Goal: Task Accomplishment & Management: Use online tool/utility

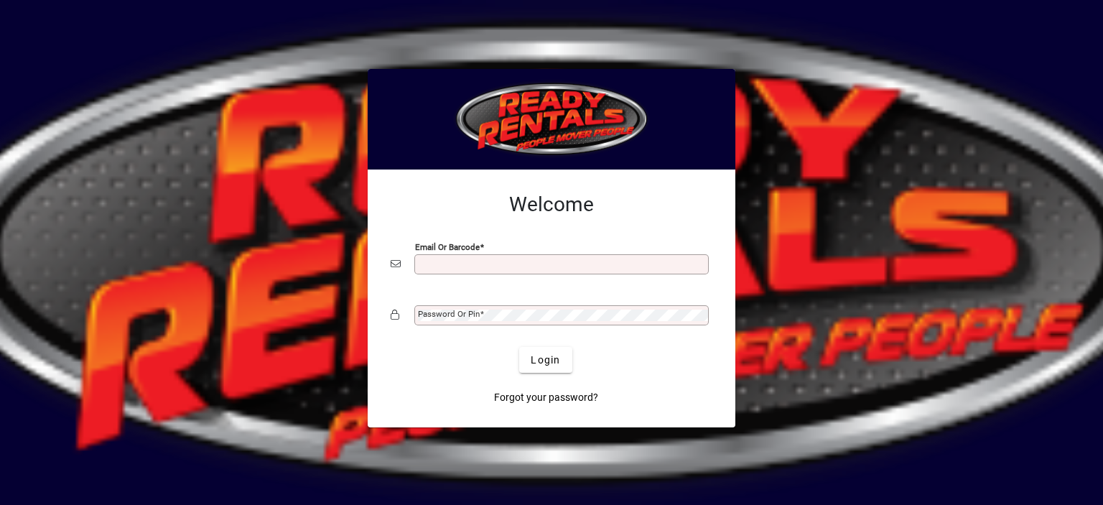
click at [442, 266] on input "Email or Barcode" at bounding box center [563, 264] width 290 height 11
type input "**********"
click at [452, 310] on mat-label "Password or Pin" at bounding box center [449, 314] width 62 height 10
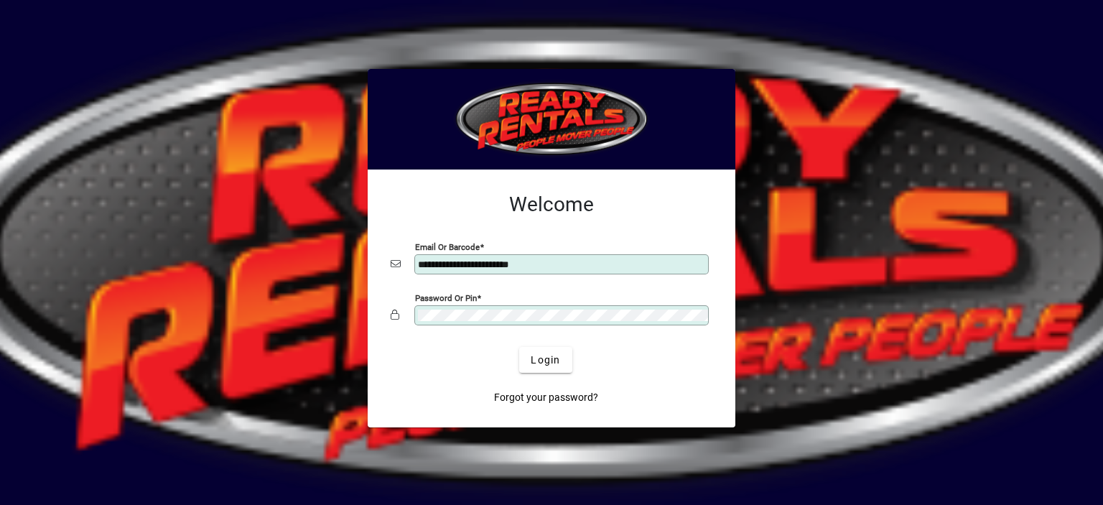
click at [519, 347] on button "Login" at bounding box center [545, 360] width 52 height 26
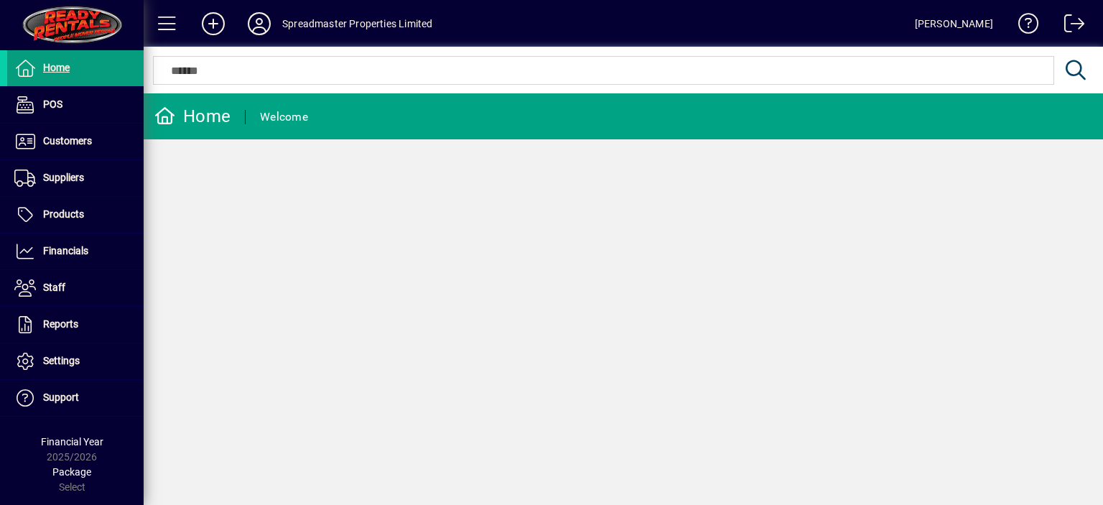
click at [679, 330] on div "Home Welcome" at bounding box center [624, 299] width 960 height 412
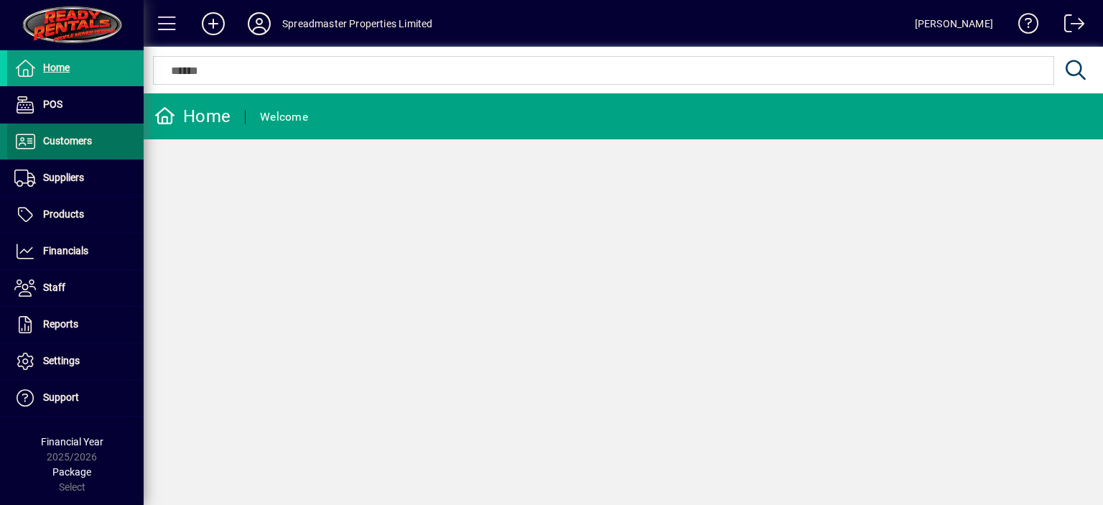
click at [80, 141] on span "Customers" at bounding box center [67, 140] width 49 height 11
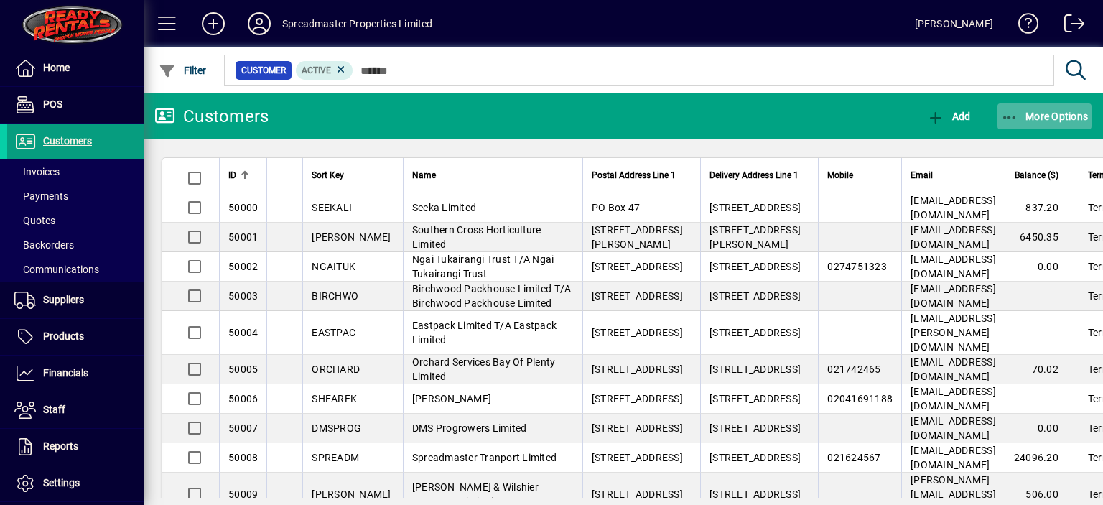
click at [1051, 116] on span "More Options" at bounding box center [1045, 116] width 88 height 11
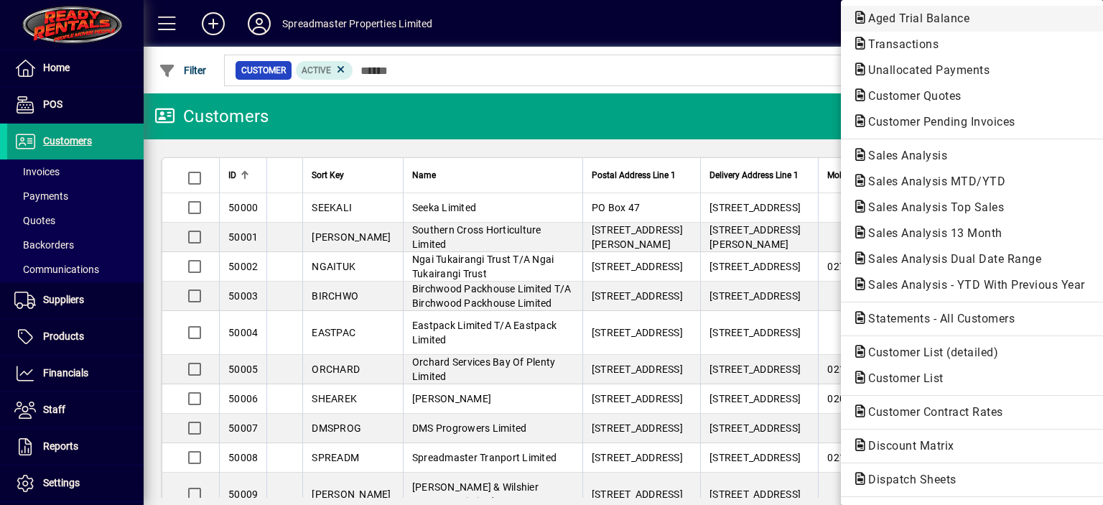
click at [879, 17] on span "Aged Trial Balance" at bounding box center [915, 18] width 124 height 14
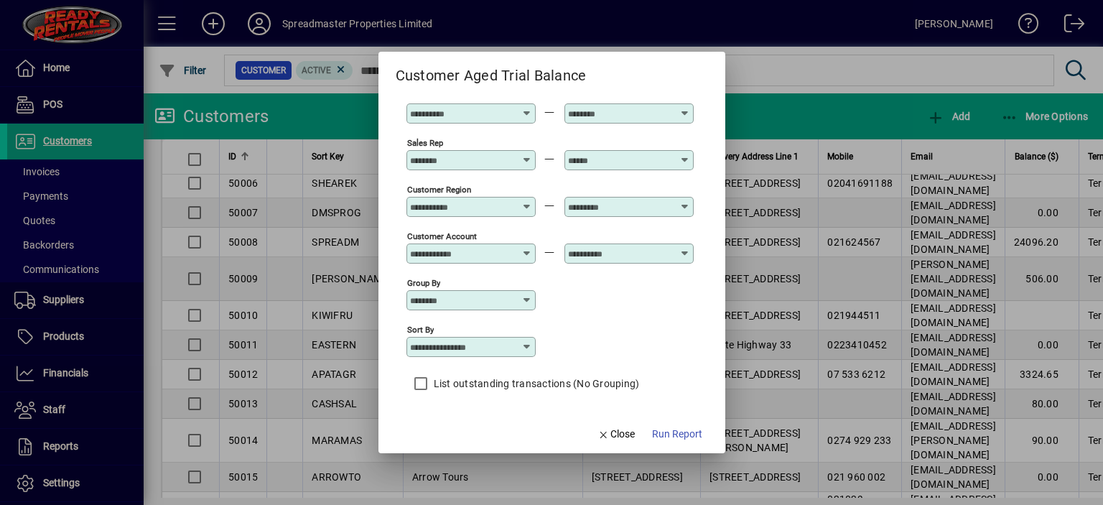
scroll to position [106, 0]
click at [528, 344] on icon at bounding box center [526, 345] width 11 height 11
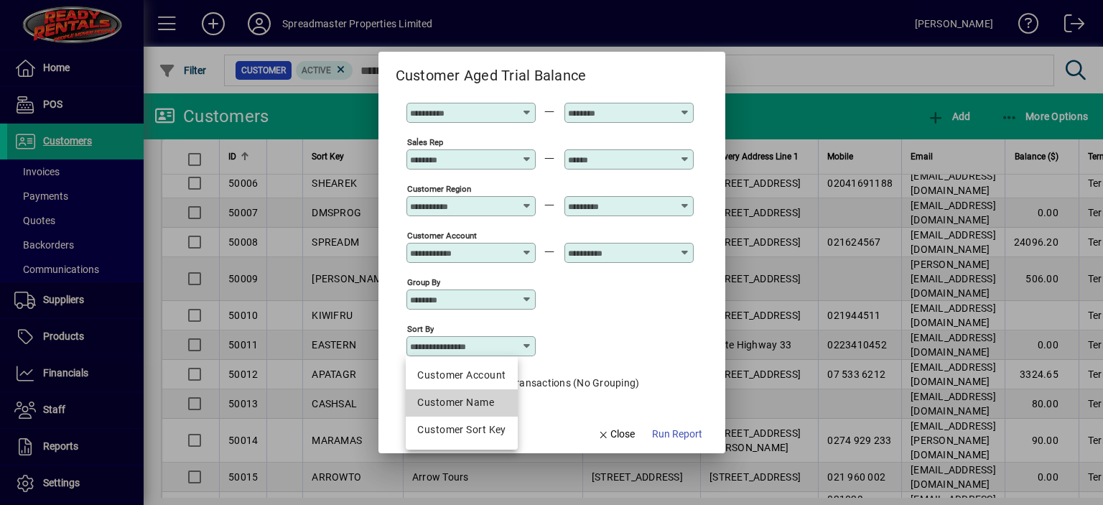
click at [458, 401] on div "Customer Name" at bounding box center [461, 402] width 88 height 15
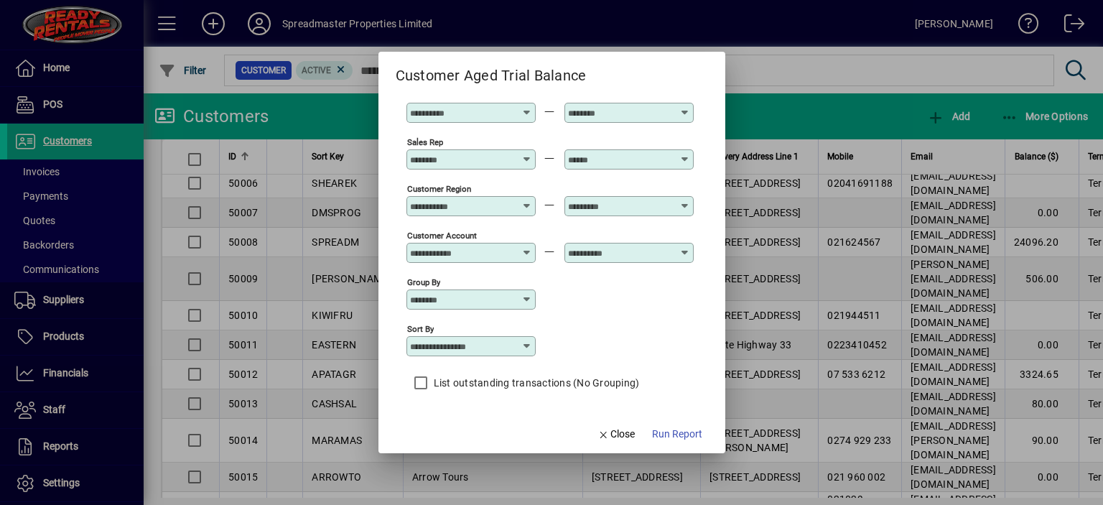
type input "**********"
click at [671, 433] on span "Run Report" at bounding box center [677, 434] width 50 height 15
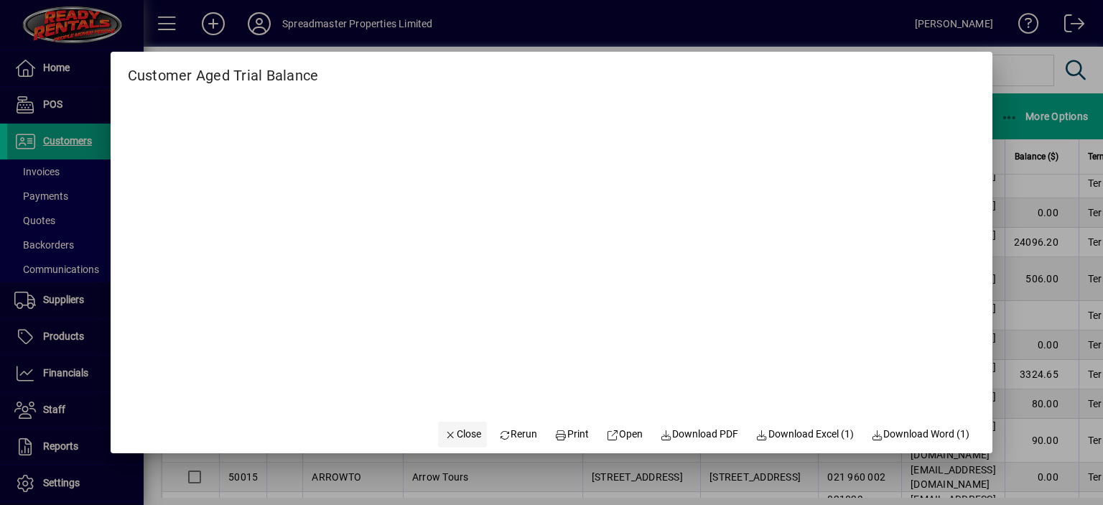
click at [460, 436] on span "Close" at bounding box center [462, 434] width 37 height 15
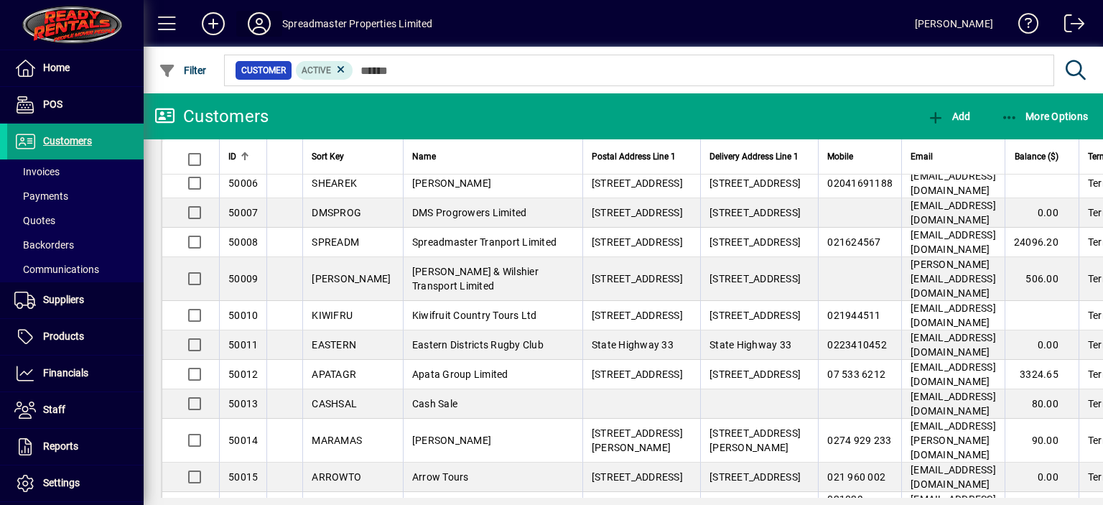
click at [260, 22] on icon at bounding box center [259, 23] width 29 height 23
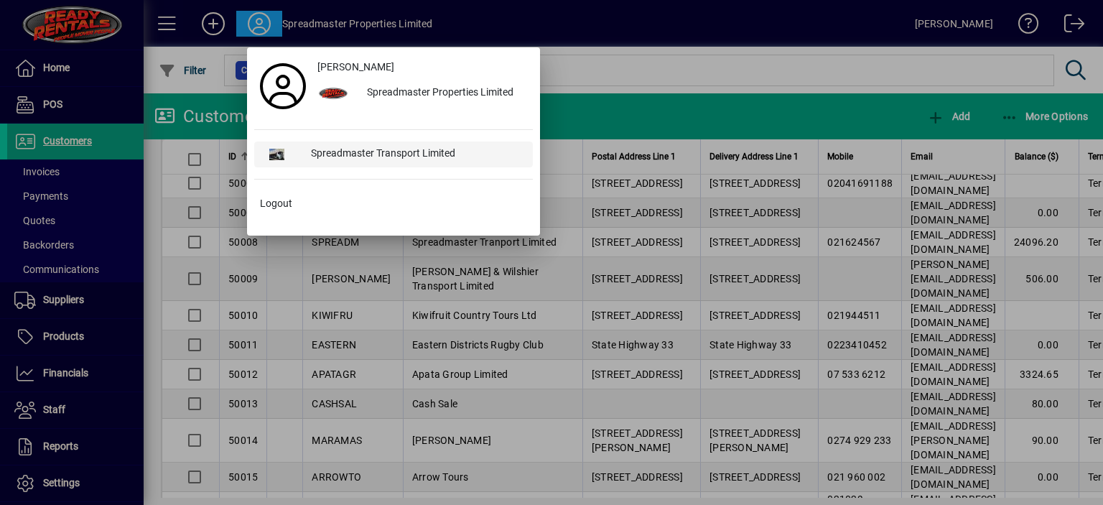
click at [352, 152] on div "Spreadmaster Transport Limited" at bounding box center [415, 154] width 233 height 26
